Goal: Task Accomplishment & Management: Use online tool/utility

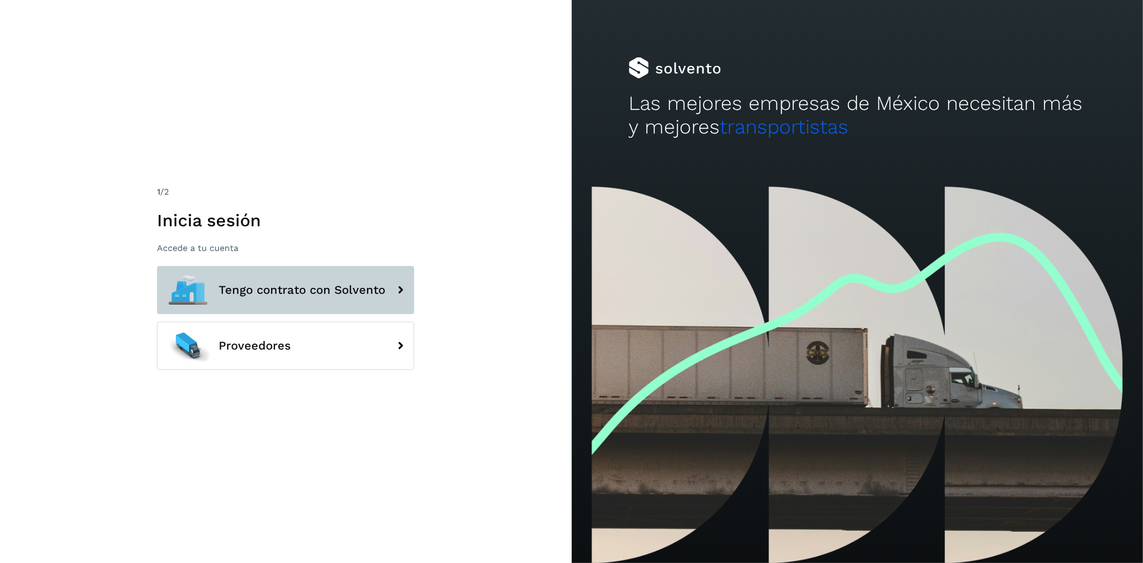
click at [354, 278] on button "Tengo contrato con Solvento" at bounding box center [285, 290] width 257 height 48
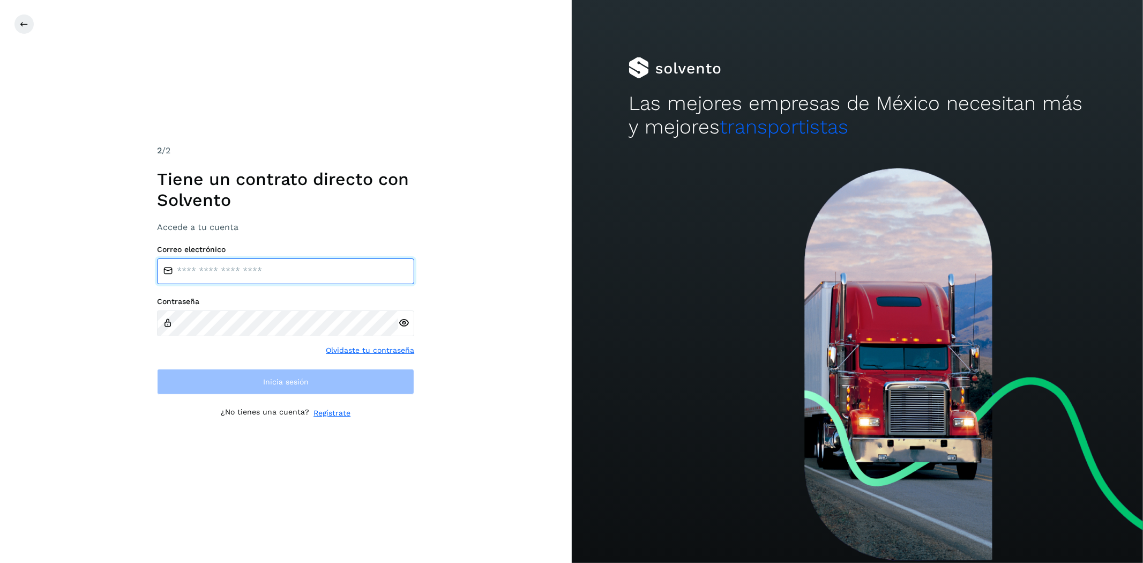
type input "**********"
click at [317, 274] on input "**********" at bounding box center [285, 271] width 257 height 26
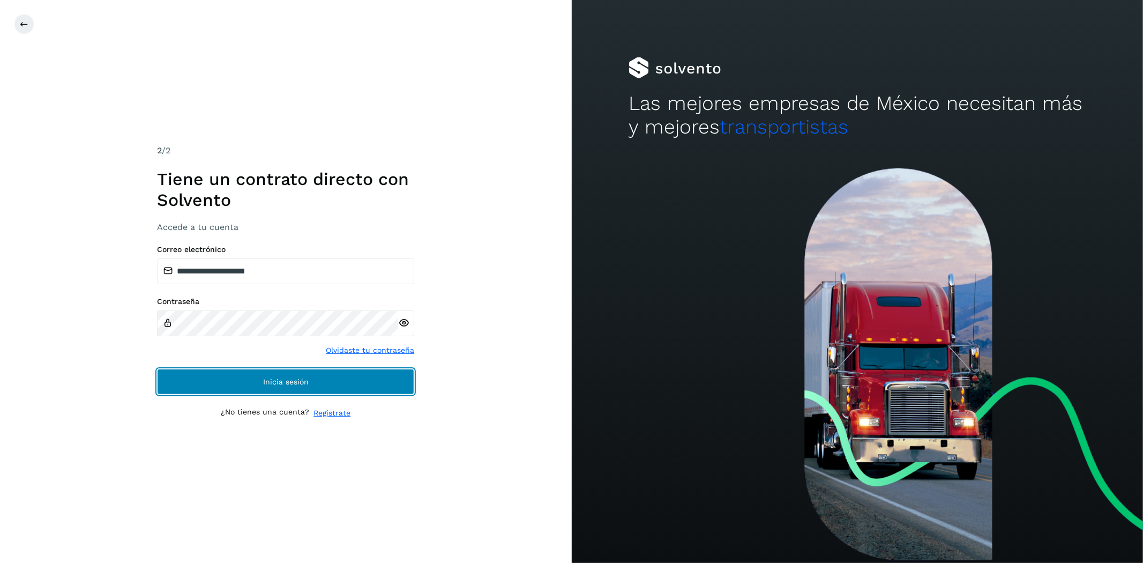
click at [290, 376] on button "Inicia sesión" at bounding box center [285, 382] width 257 height 26
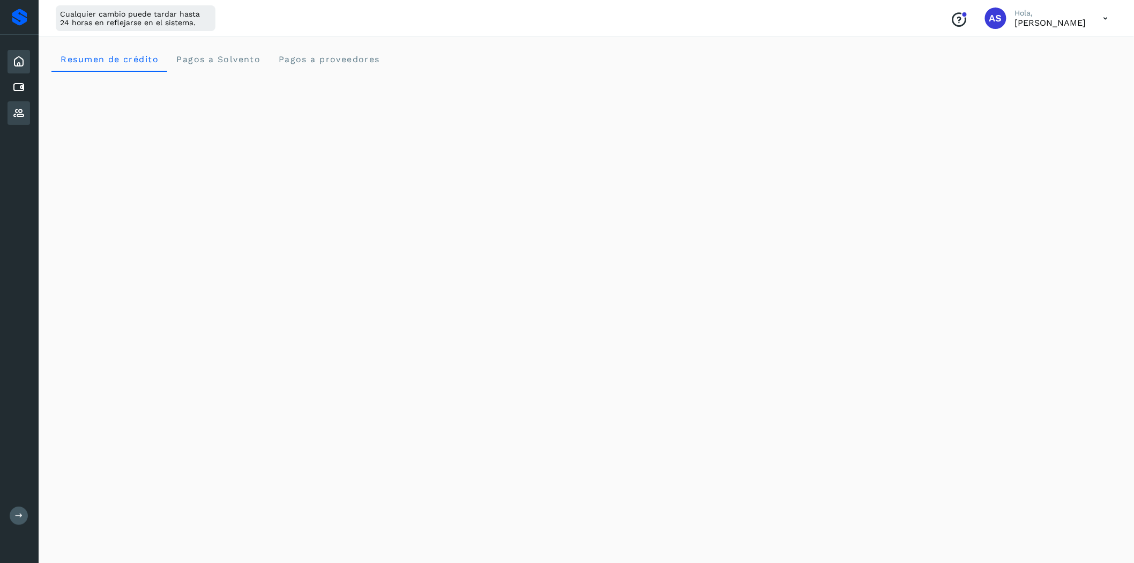
click at [25, 104] on div "Proveedores" at bounding box center [19, 113] width 23 height 24
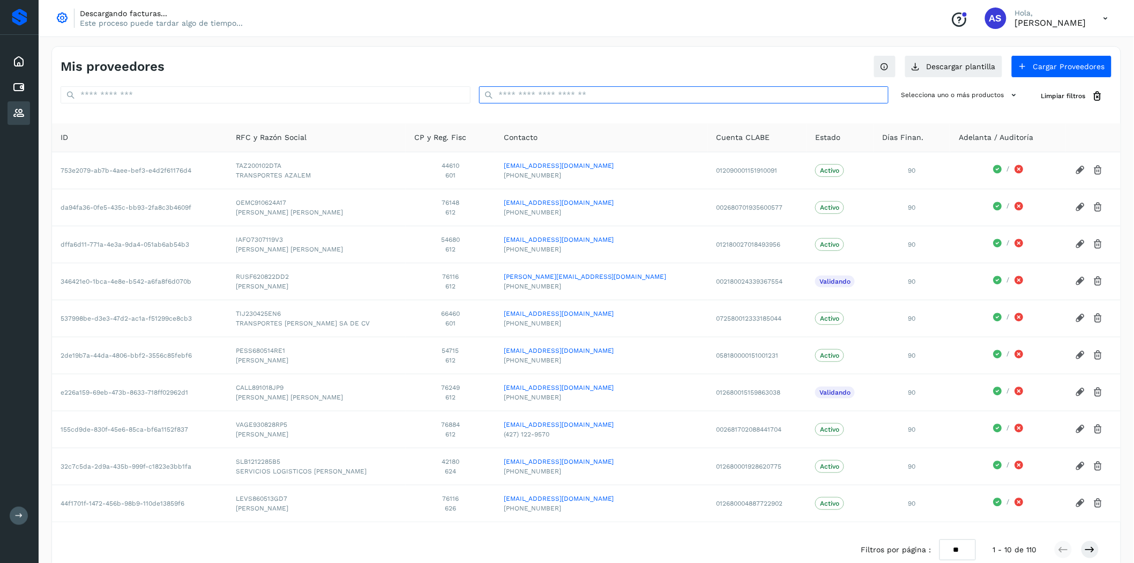
click at [544, 96] on input "text" at bounding box center [684, 94] width 410 height 17
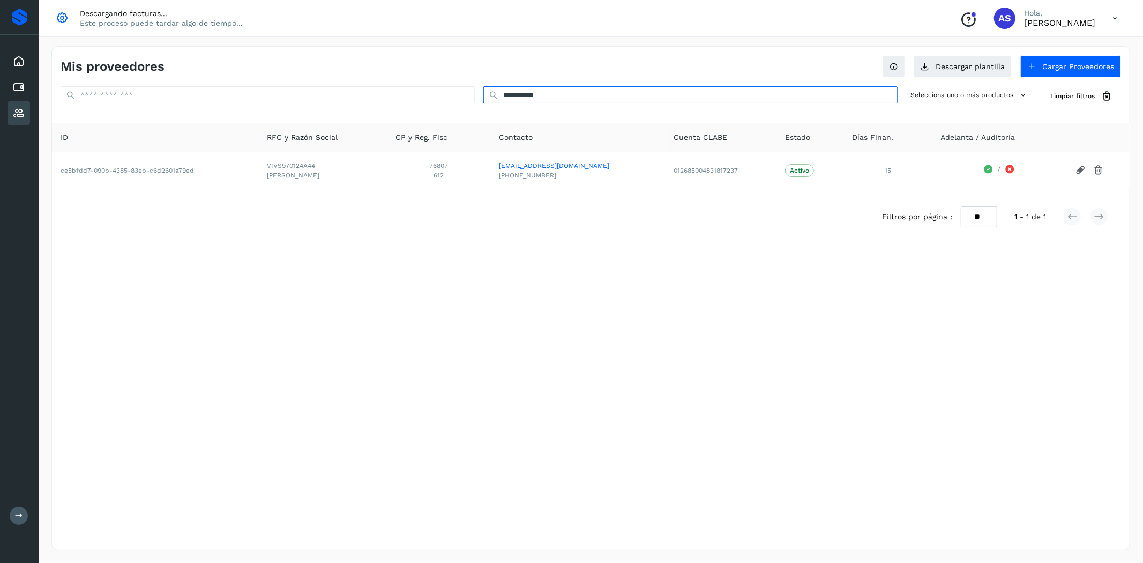
click at [612, 100] on input "**********" at bounding box center [690, 94] width 414 height 17
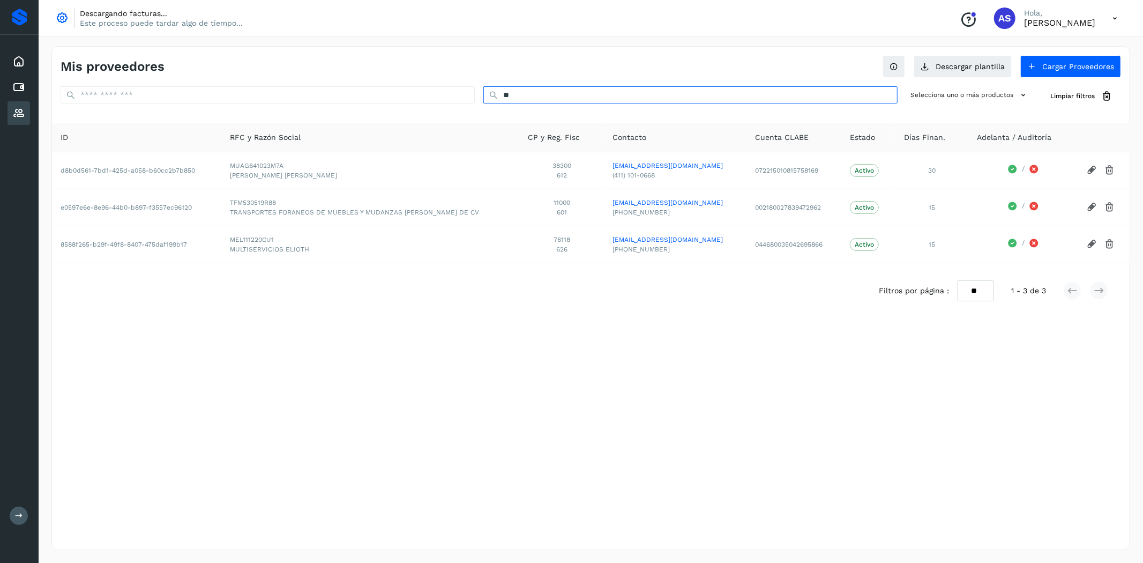
type input "*"
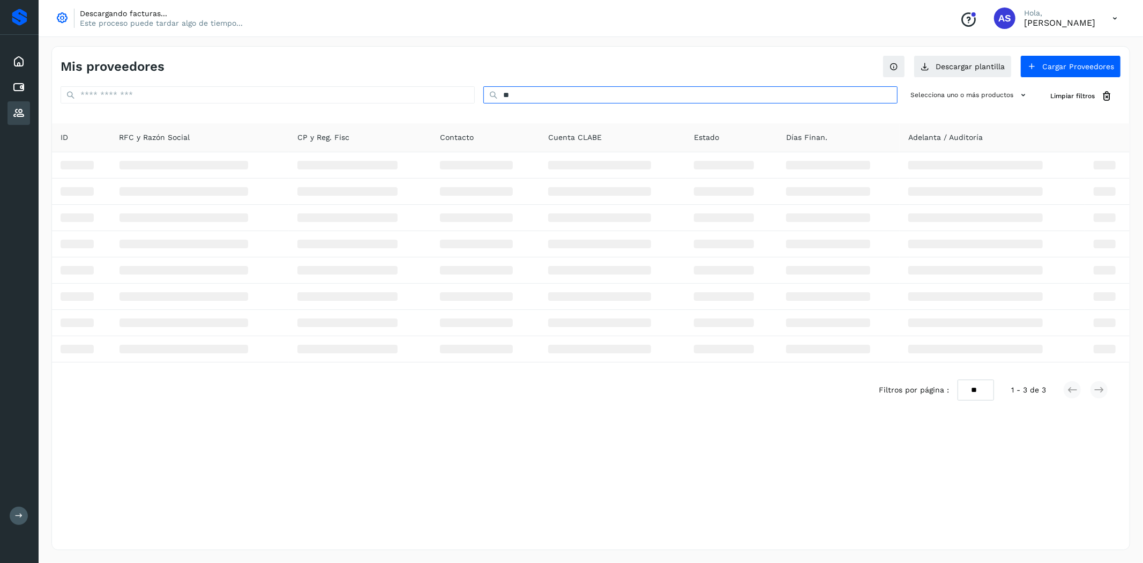
type input "*"
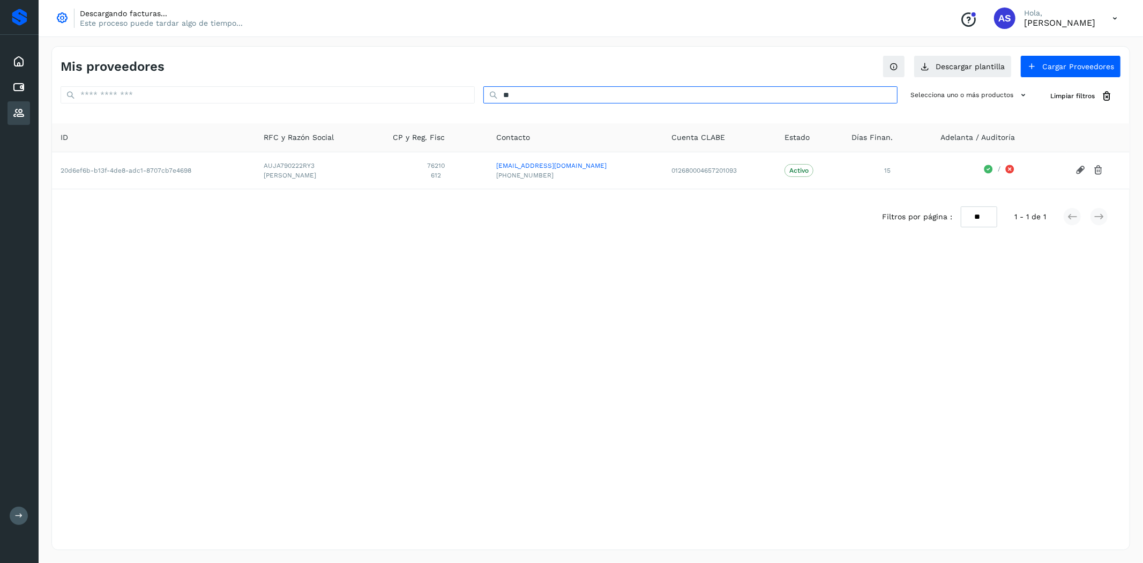
type input "*"
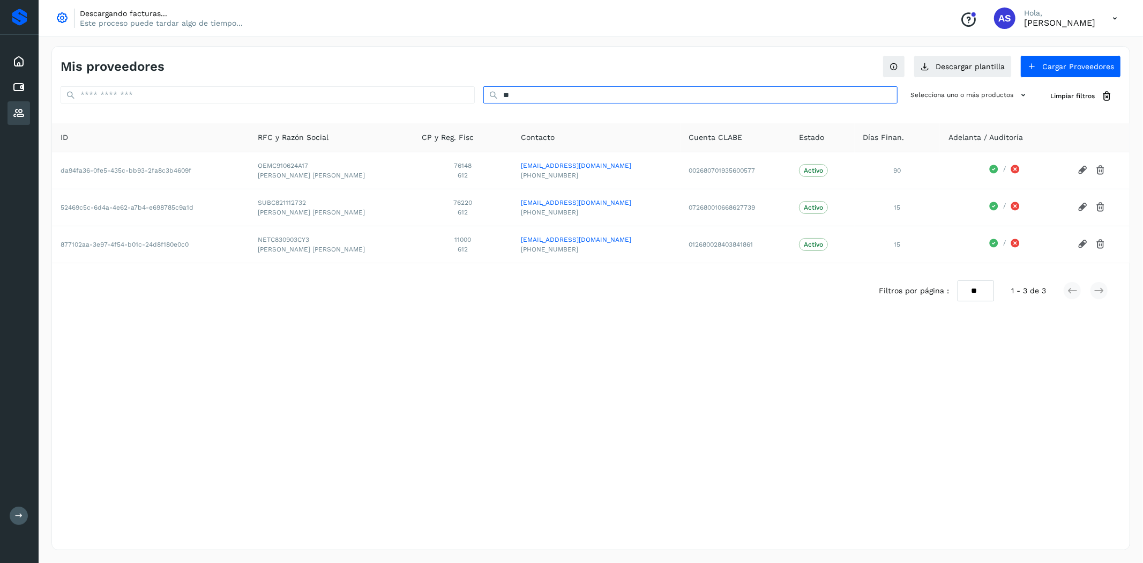
type input "*"
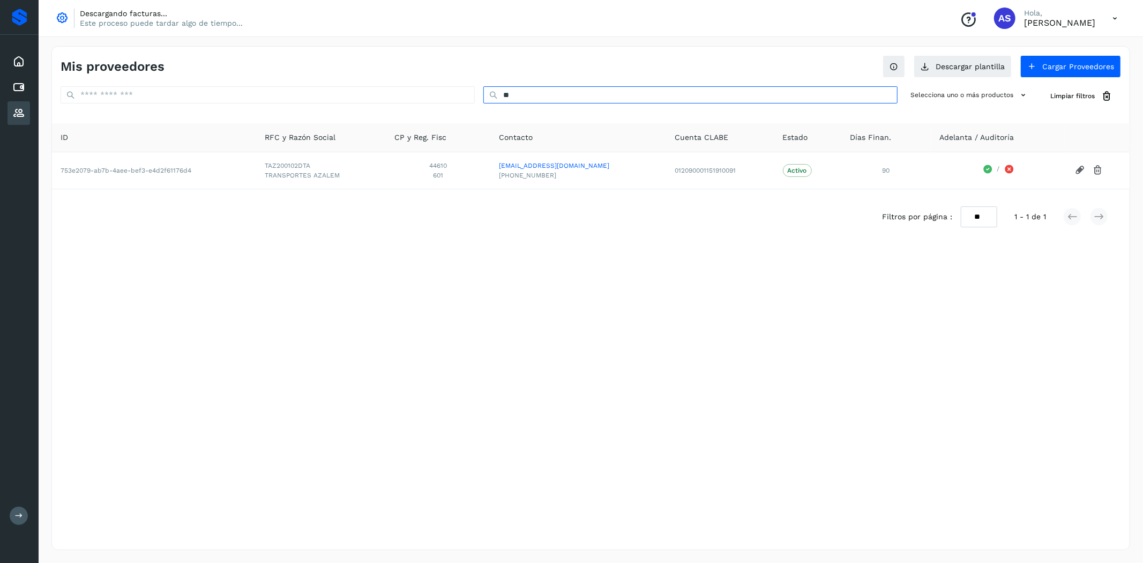
type input "*"
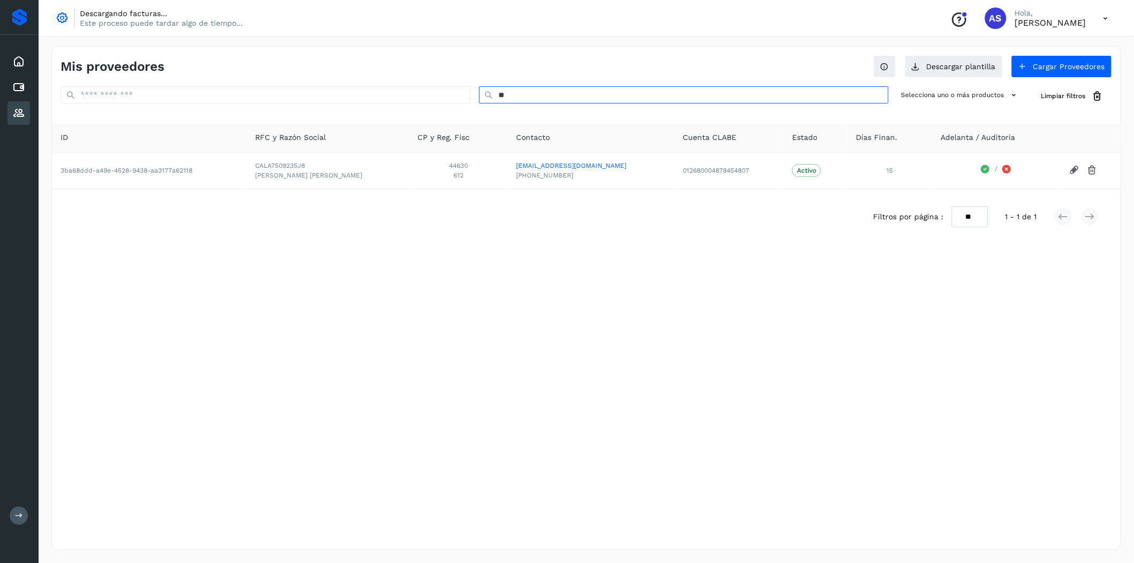
type input "*"
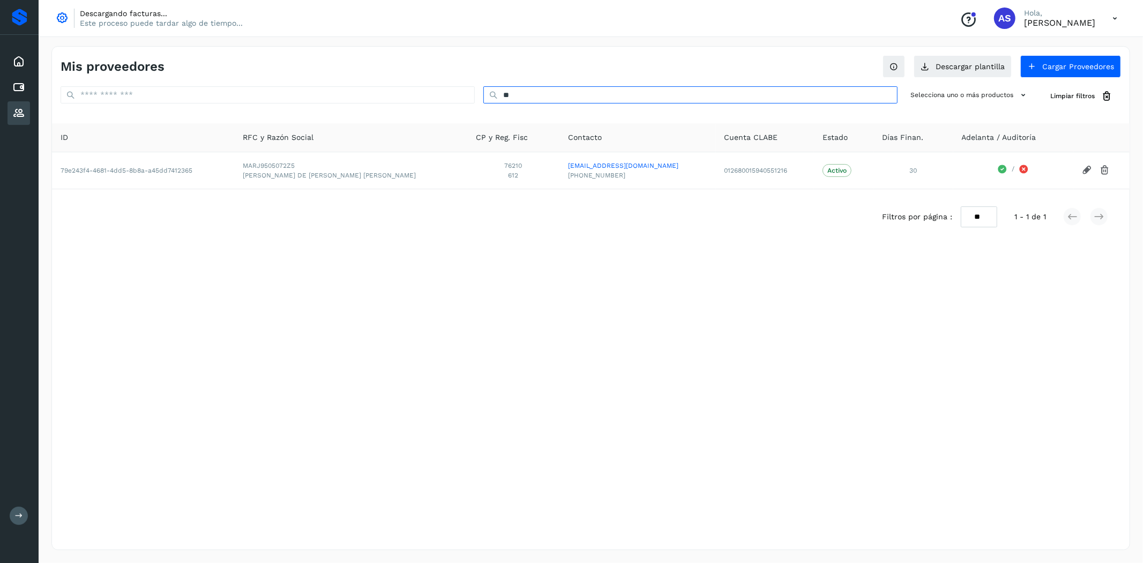
type input "*"
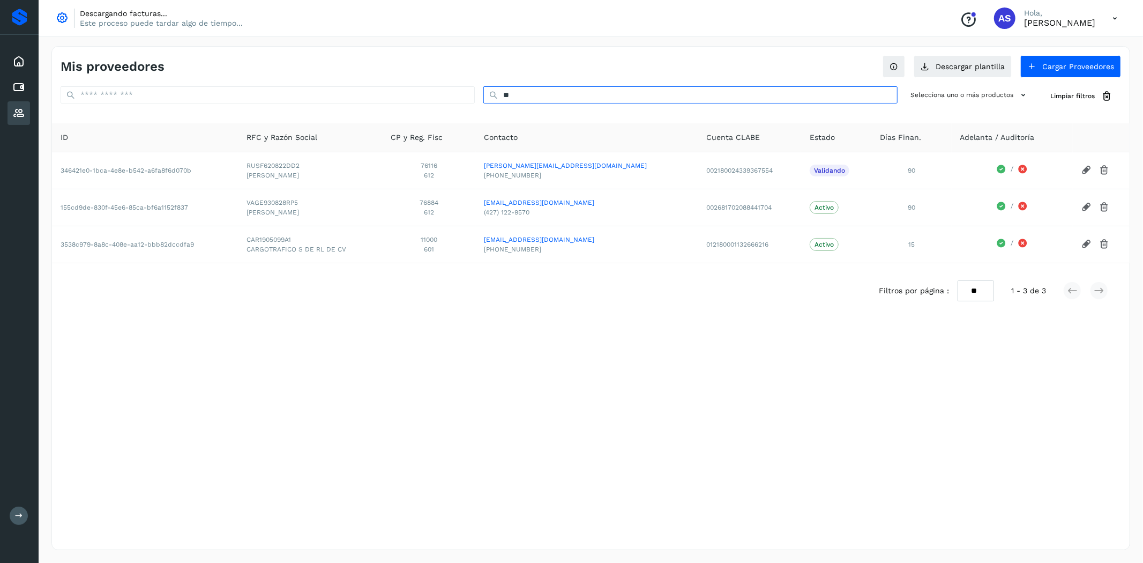
type input "*"
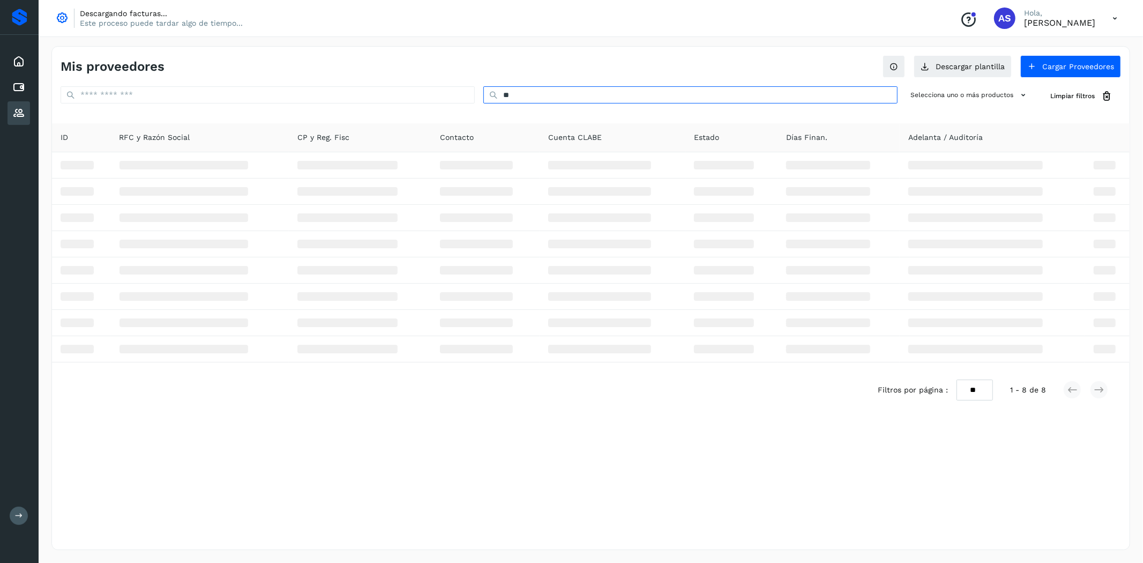
type input "*"
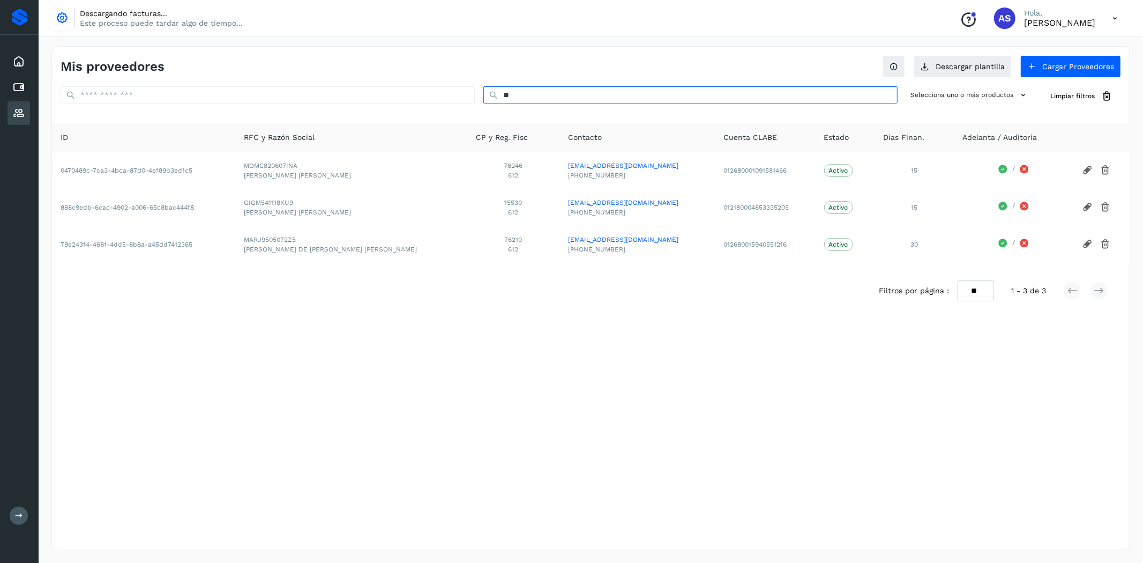
type input "*"
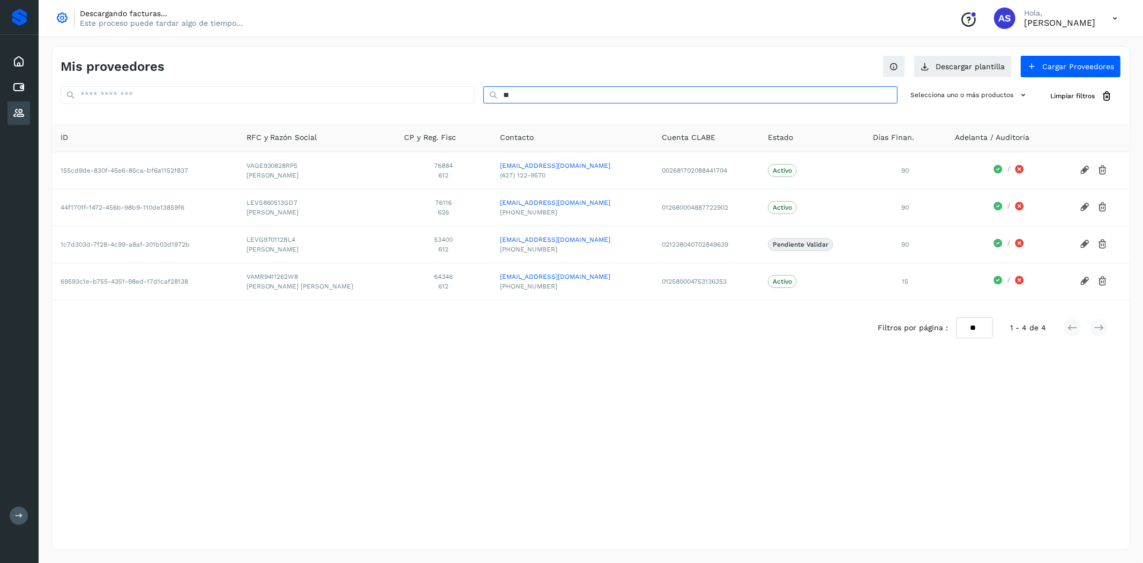
type input "*"
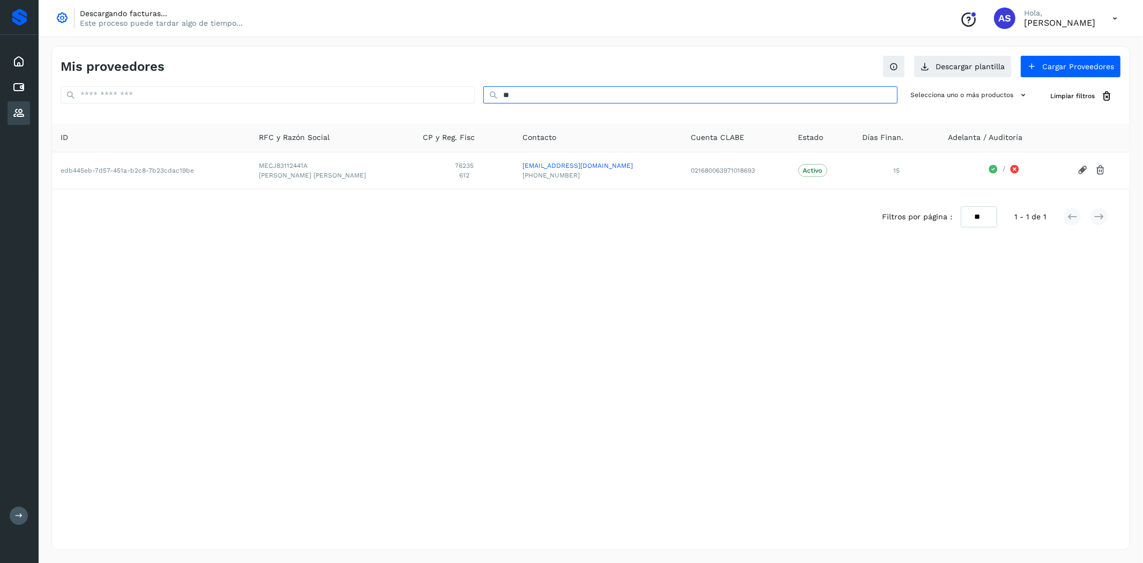
type input "*"
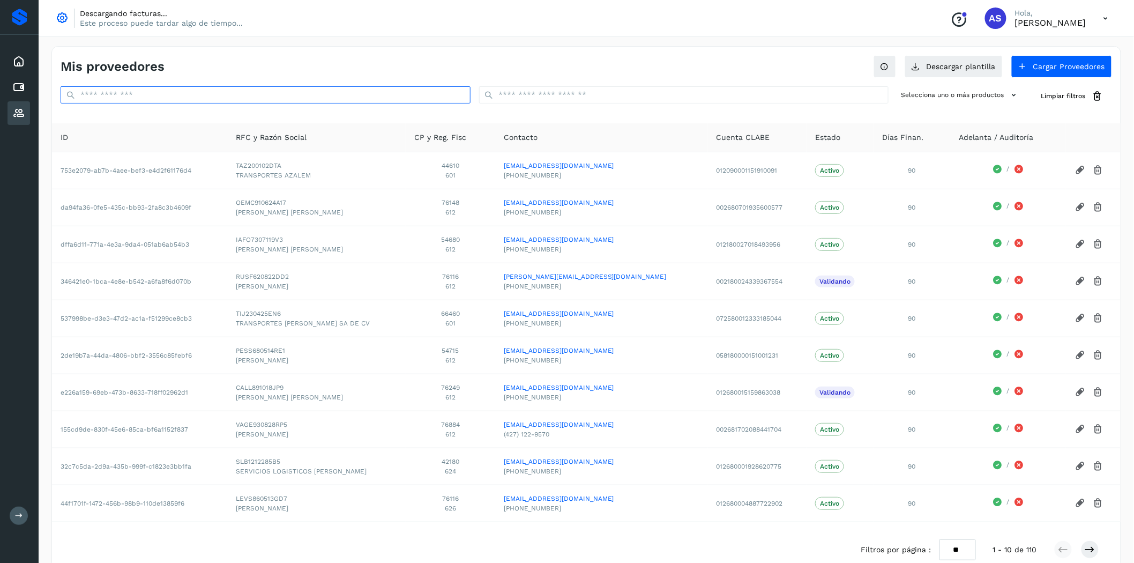
click at [217, 98] on input "text" at bounding box center [266, 94] width 410 height 17
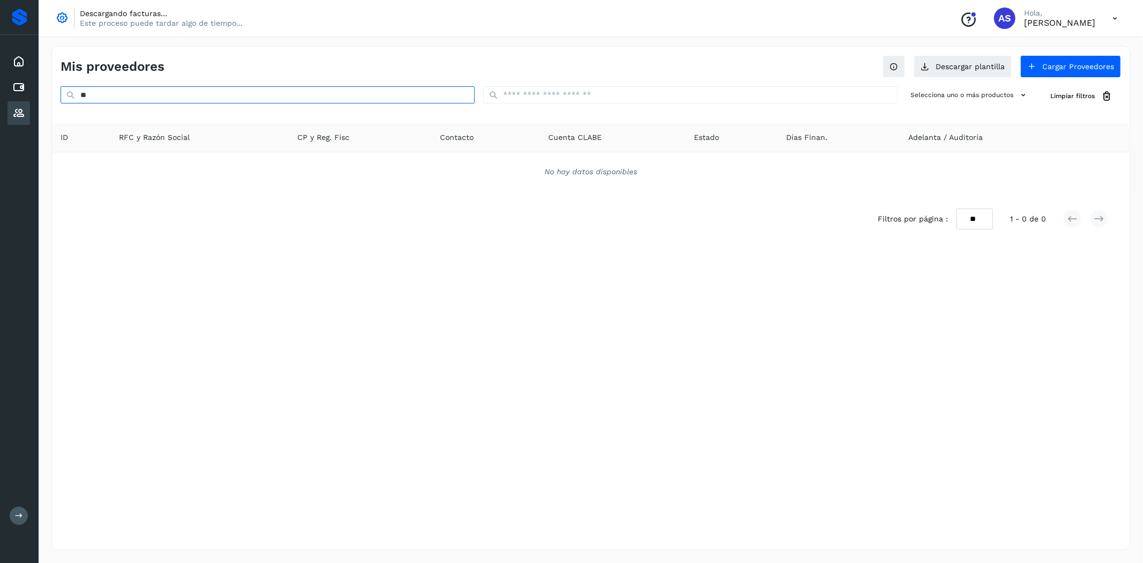
type input "*"
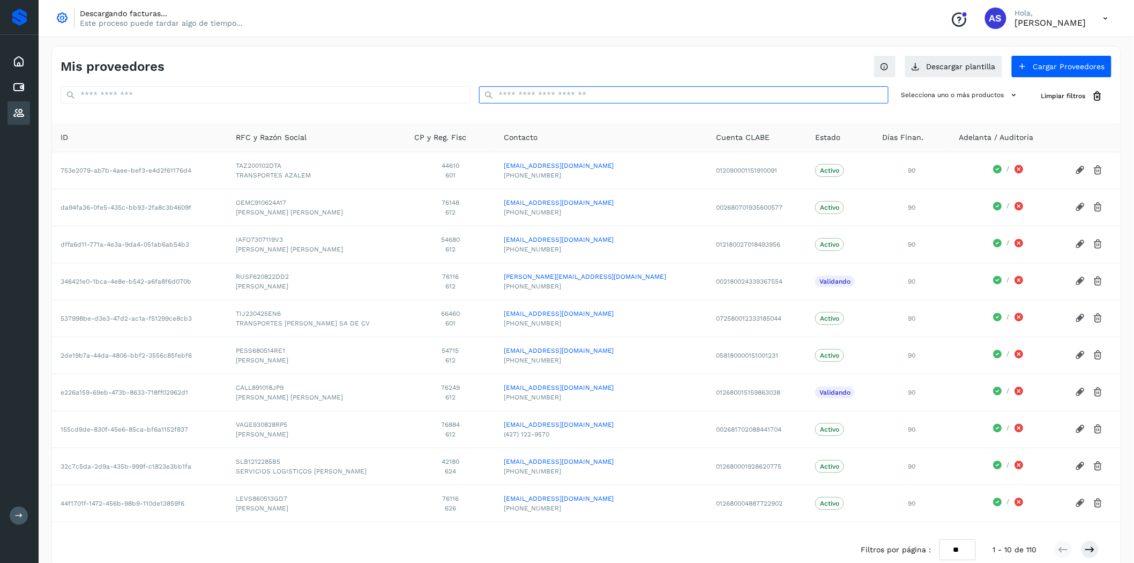
click at [637, 95] on input "text" at bounding box center [684, 94] width 410 height 17
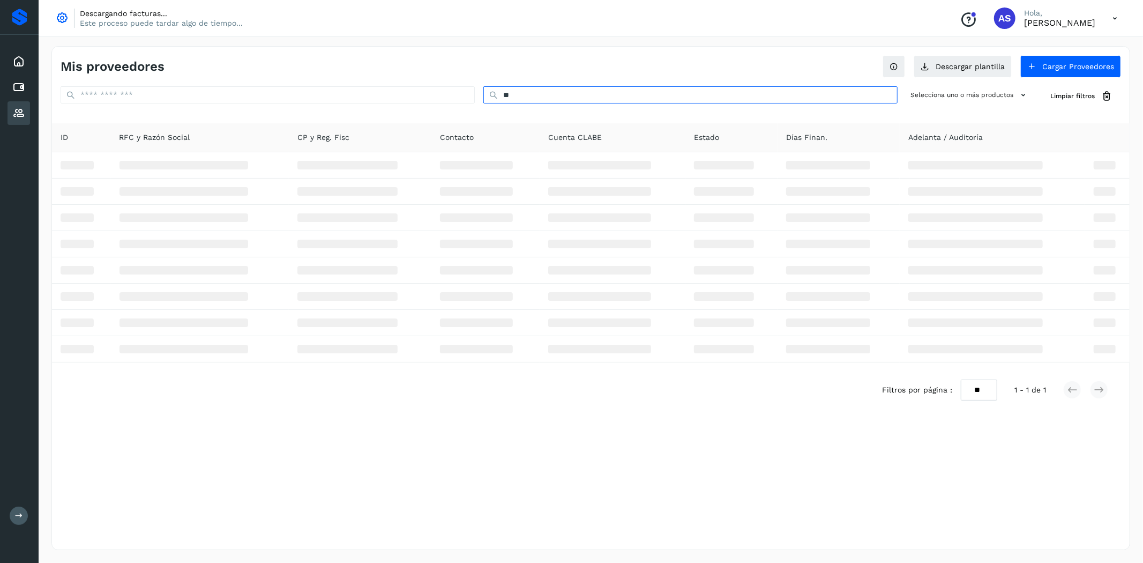
type input "*"
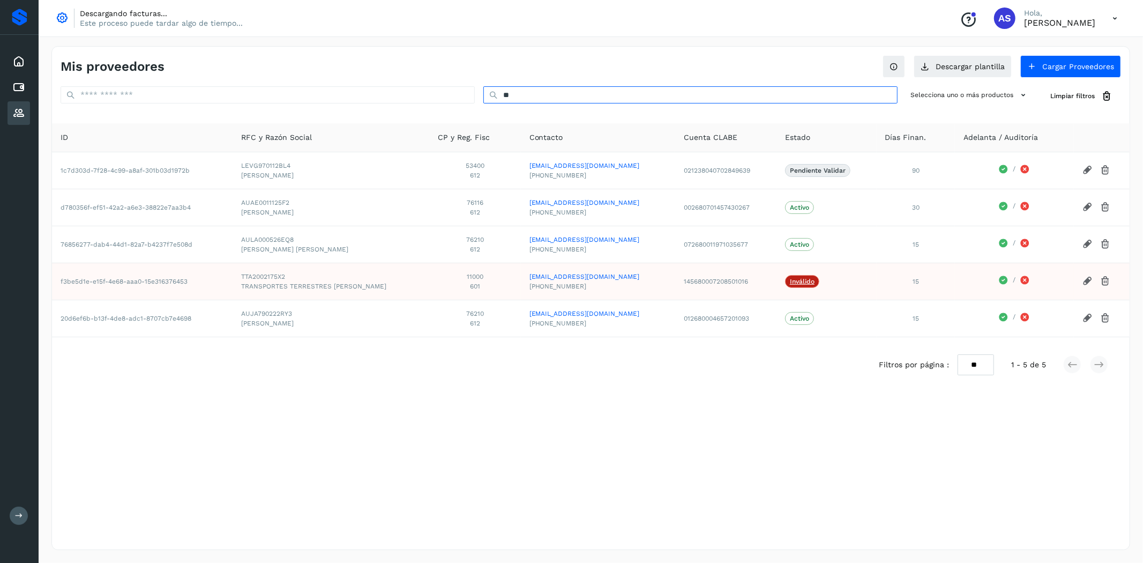
type input "*"
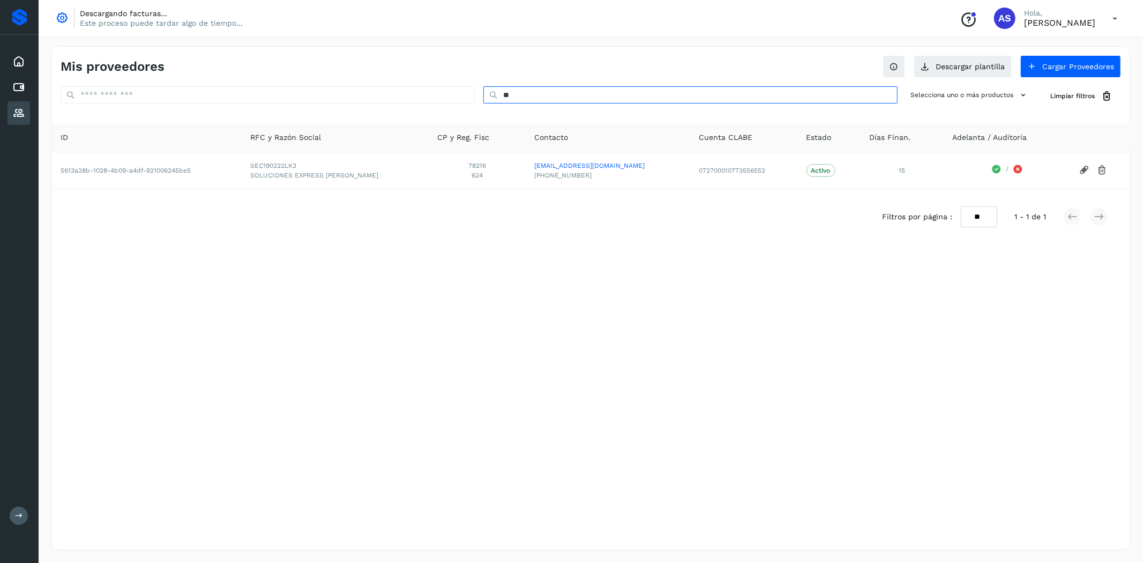
type input "*"
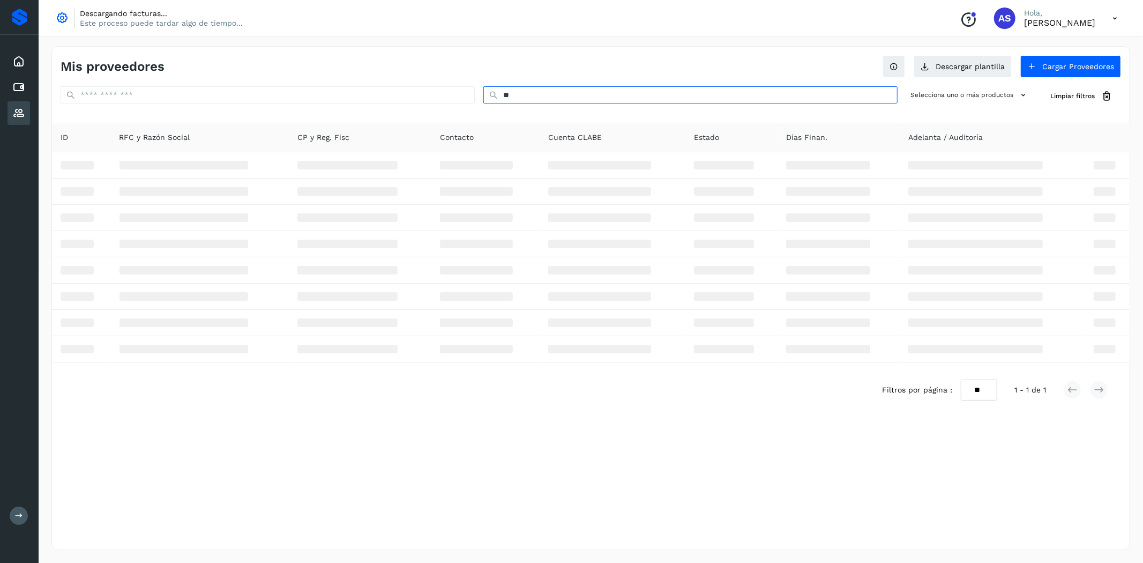
type input "*"
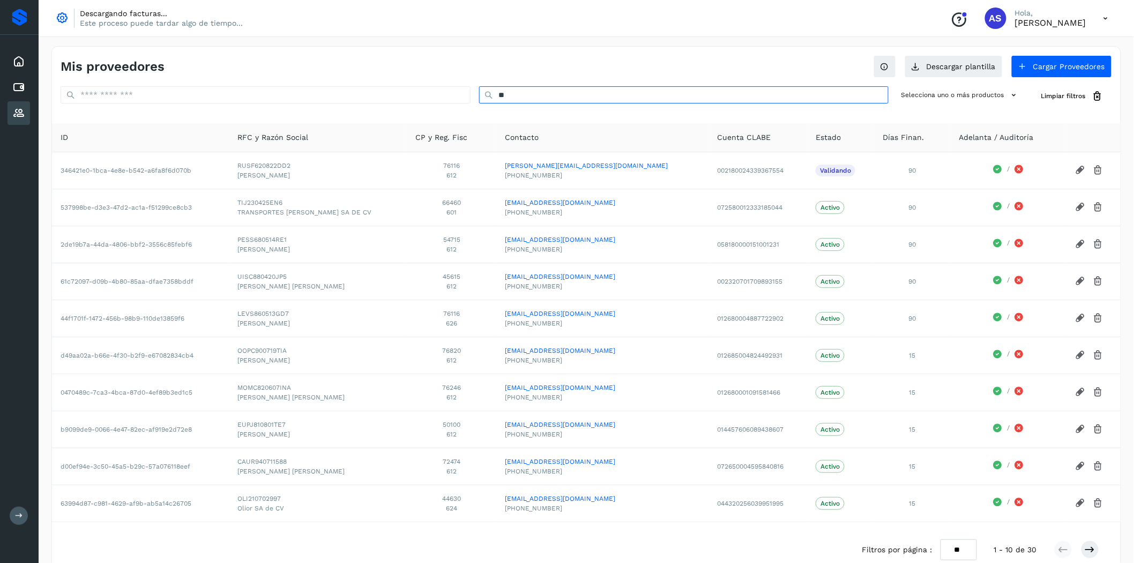
type input "*"
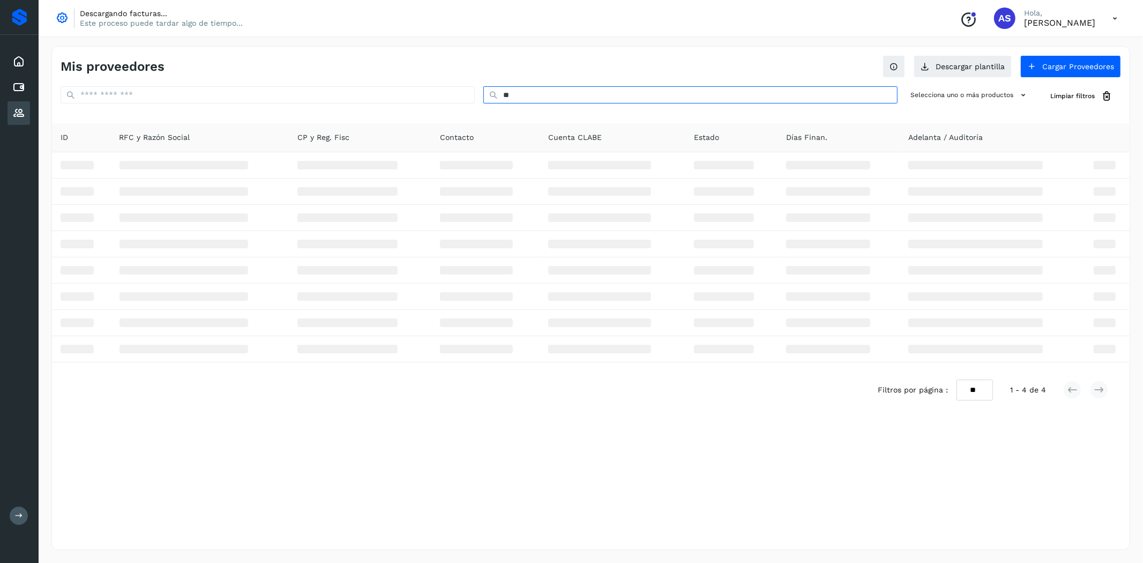
type input "*"
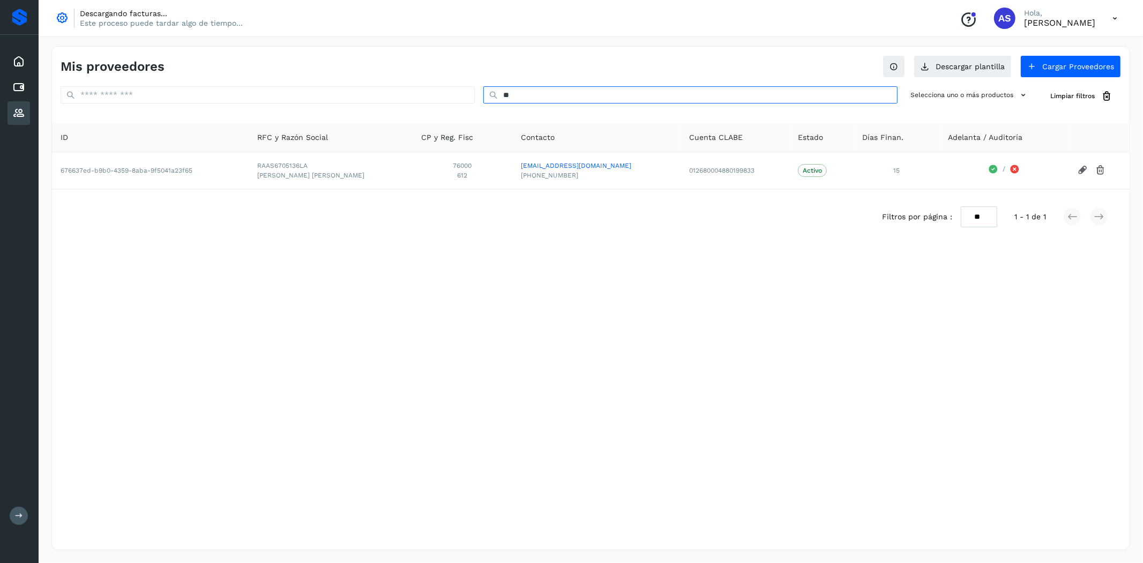
type input "*"
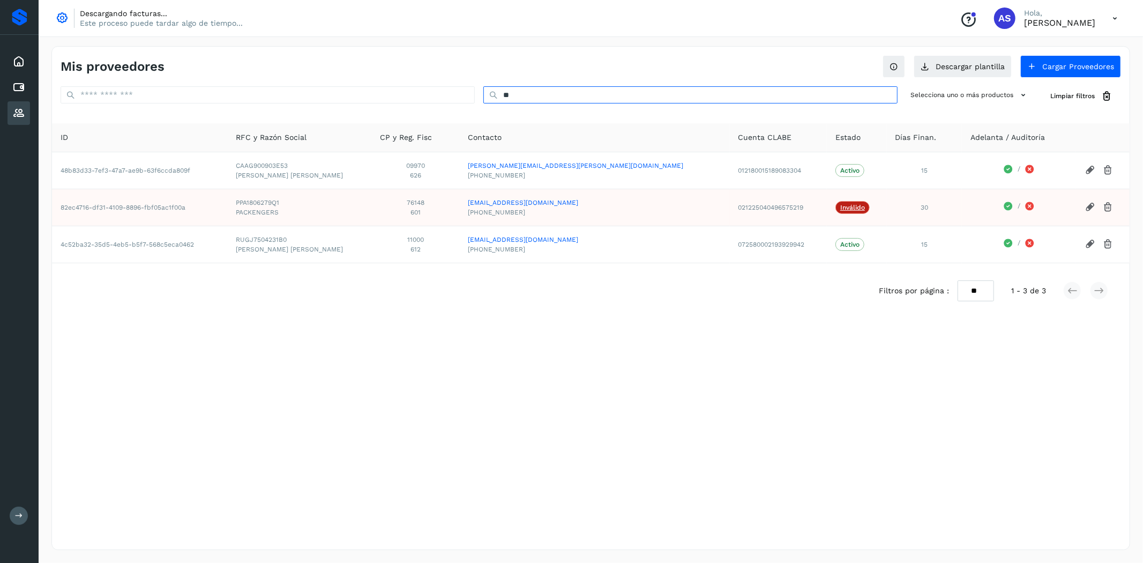
type input "*"
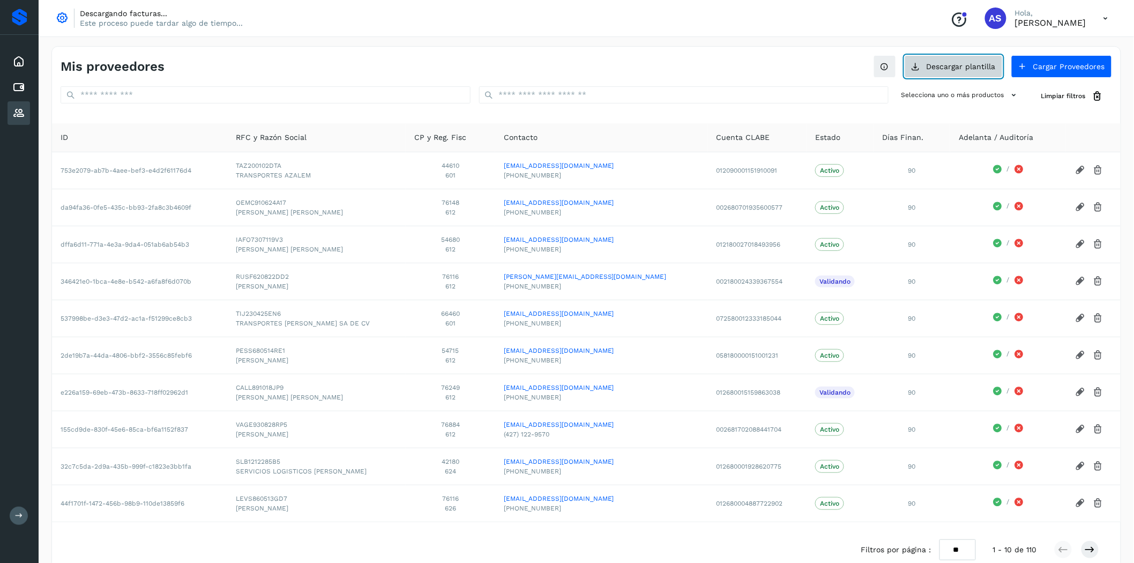
click at [968, 63] on button "Descargar plantilla" at bounding box center [954, 66] width 98 height 23
click at [1063, 68] on button "Cargar Proveedores" at bounding box center [1061, 66] width 101 height 23
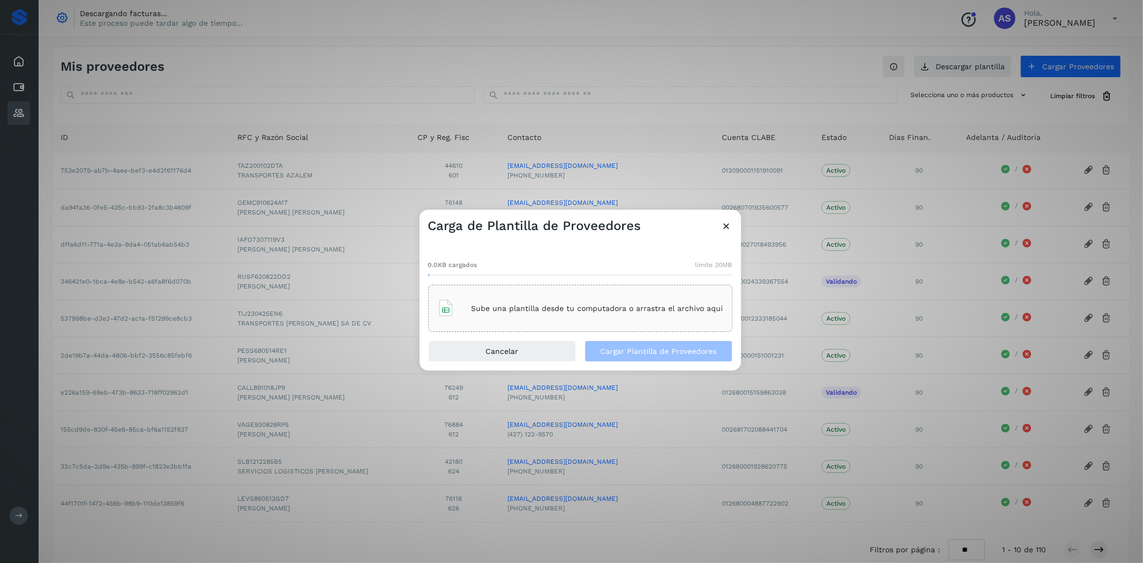
click at [444, 328] on div "Sube una plantilla desde tu computadora o arrastra el archivo aquí" at bounding box center [580, 308] width 304 height 47
click at [620, 339] on div "83.4KB cargados límite 30MB Plantilla+de+Proveedores+futuro ([PERSON_NAME]).xlsx" at bounding box center [581, 287] width 322 height 106
click at [622, 343] on button "Cargar Plantilla de Proveedores" at bounding box center [659, 350] width 148 height 21
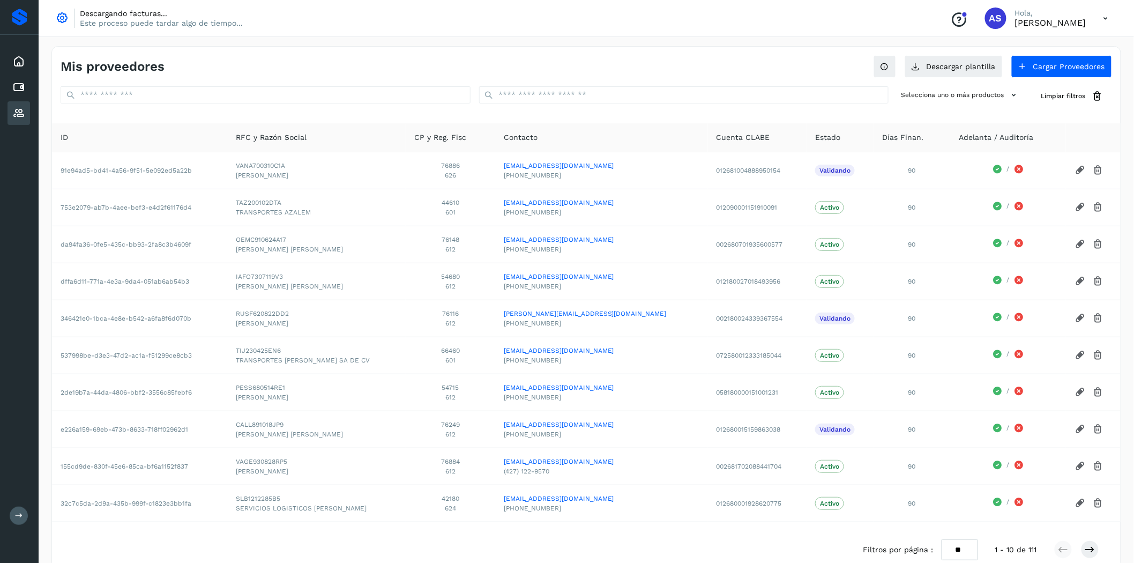
click at [1048, 36] on div "Descargando facturas... Este proceso puede tardar algo de tiempo... Conoce nues…" at bounding box center [586, 18] width 1095 height 37
click at [1056, 27] on p "[PERSON_NAME]" at bounding box center [1050, 23] width 71 height 10
click at [1110, 16] on icon at bounding box center [1106, 19] width 22 height 22
click at [1046, 73] on div "Cerrar sesión" at bounding box center [1053, 69] width 128 height 20
